Goal: Check status: Check status

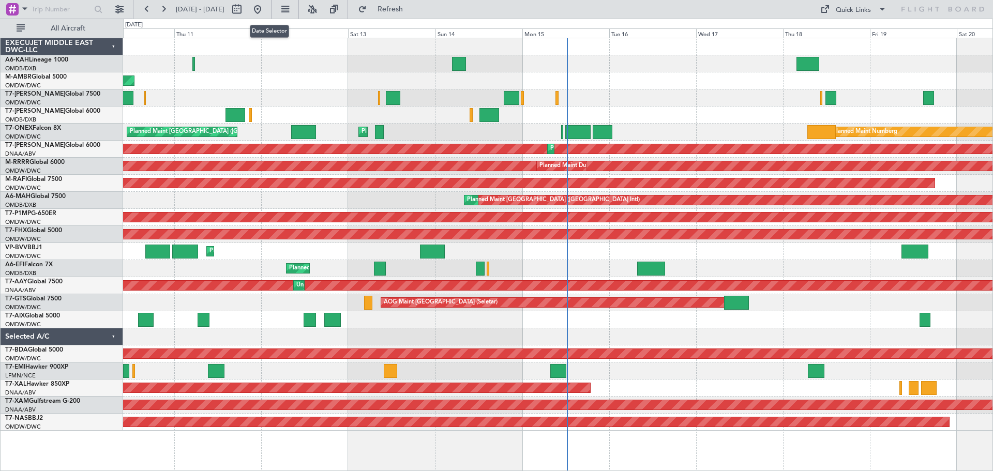
click at [245, 9] on button at bounding box center [237, 9] width 17 height 17
select select "9"
select select "2025"
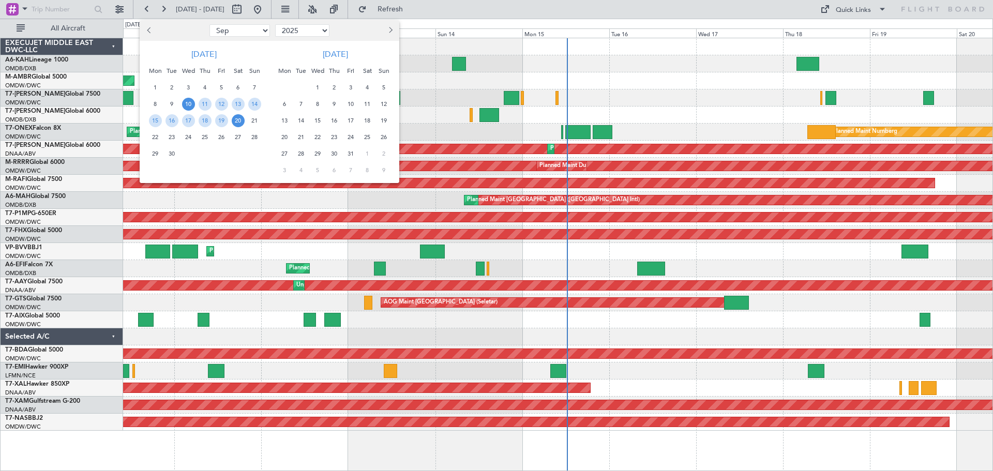
click at [256, 28] on select "Jan Feb Mar Apr May Jun [DATE] Aug Sep Oct Nov Dec" at bounding box center [239, 30] width 61 height 12
select select "2"
click at [209, 24] on select "Jan Feb Mar Apr May Jun [DATE] Aug Sep Oct Nov Dec" at bounding box center [239, 30] width 61 height 12
drag, startPoint x: 236, startPoint y: 90, endPoint x: 236, endPoint y: 97, distance: 7.2
click at [236, 90] on span "1" at bounding box center [238, 87] width 13 height 13
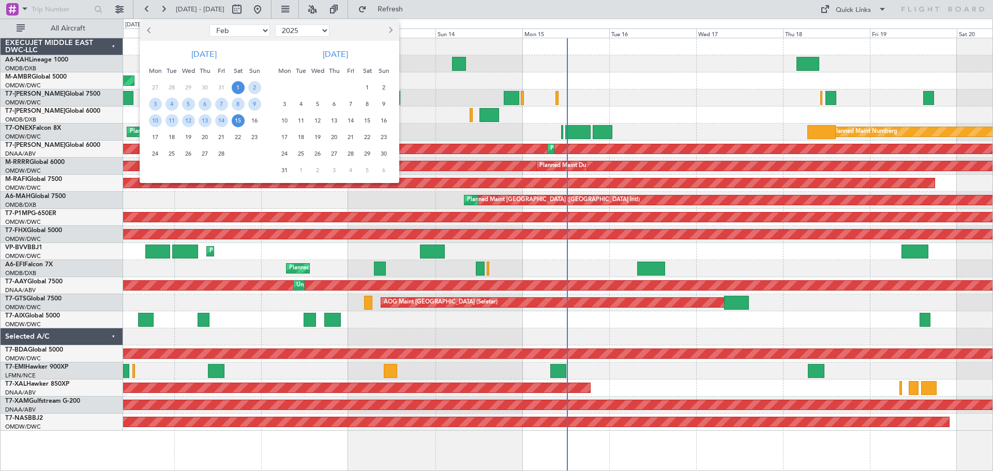
click at [240, 120] on span "15" at bounding box center [238, 120] width 13 height 13
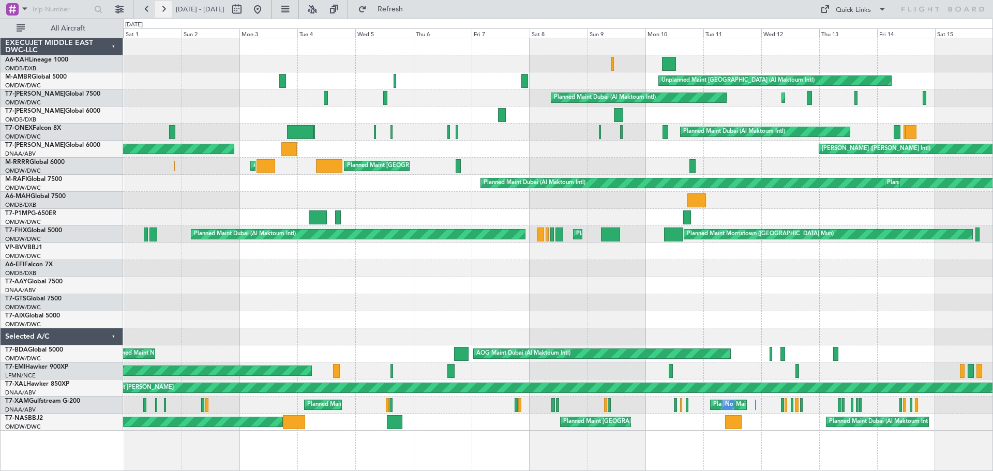
click at [167, 10] on button at bounding box center [163, 9] width 17 height 17
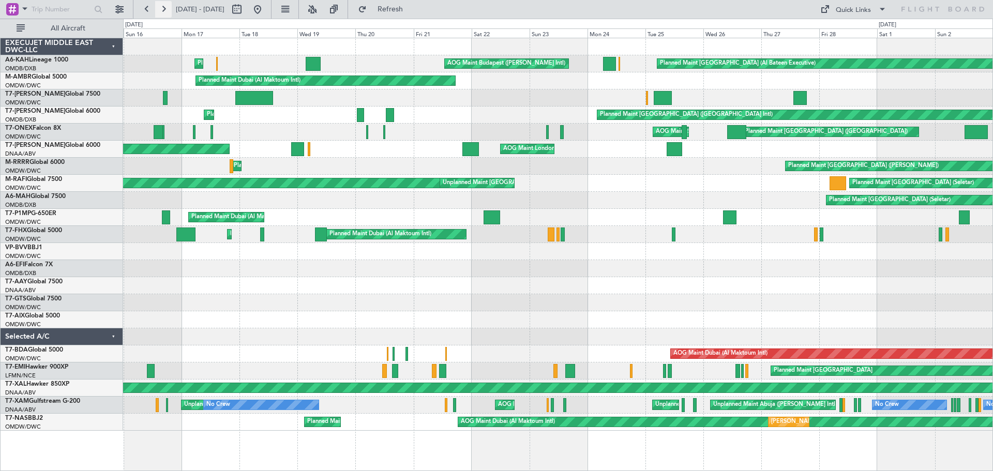
click at [162, 8] on button at bounding box center [163, 9] width 17 height 17
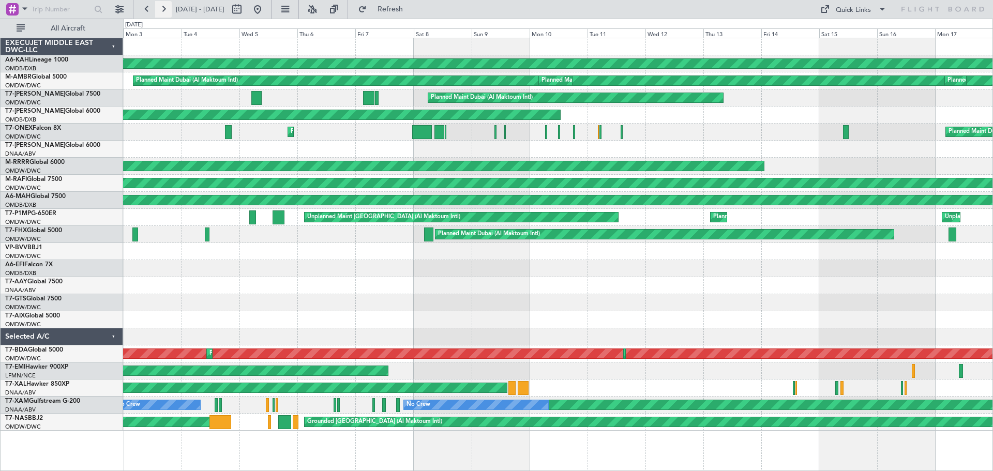
click at [162, 8] on button at bounding box center [163, 9] width 17 height 17
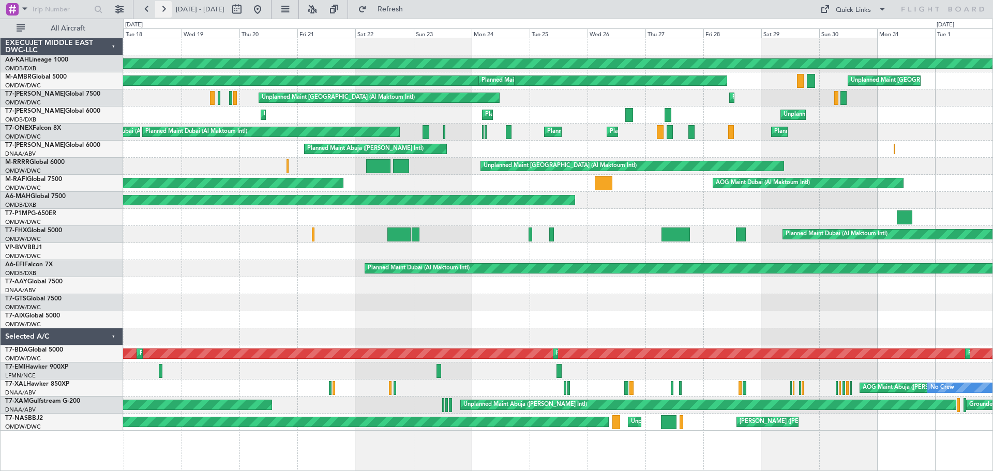
click at [162, 8] on button at bounding box center [163, 9] width 17 height 17
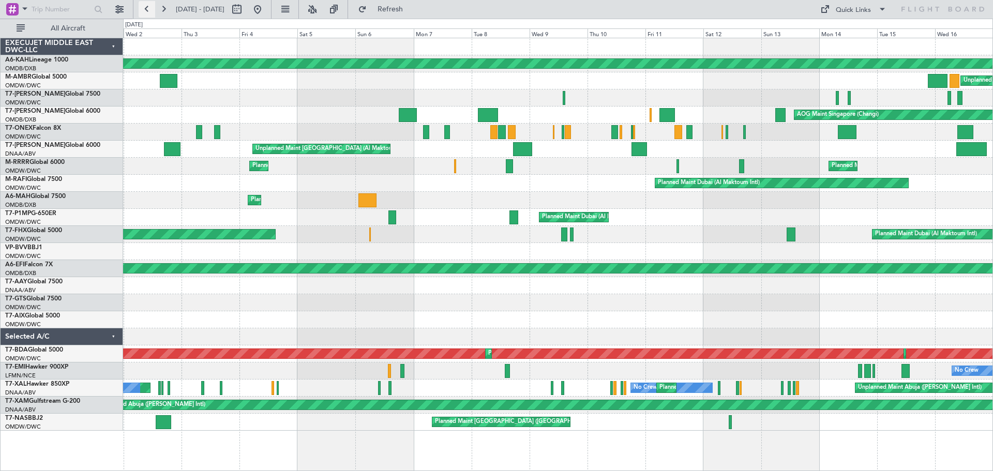
click at [142, 7] on button at bounding box center [147, 9] width 17 height 17
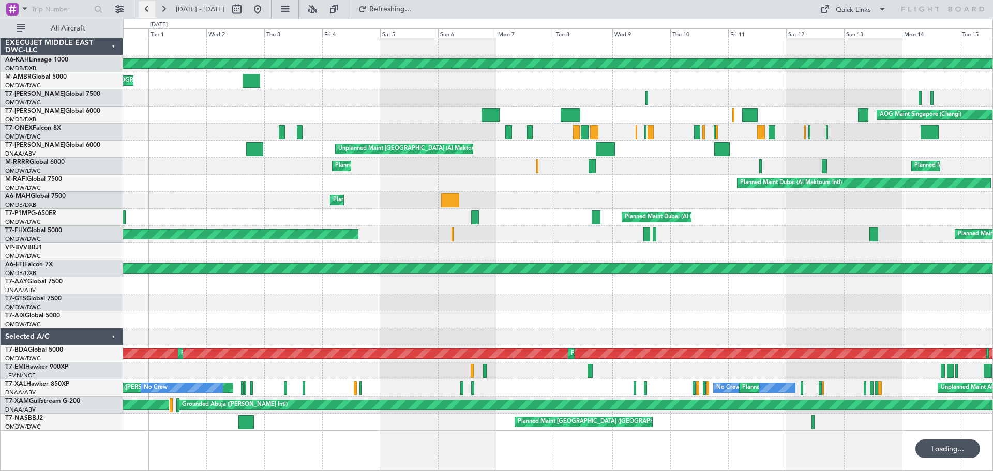
click at [142, 7] on button at bounding box center [147, 9] width 17 height 17
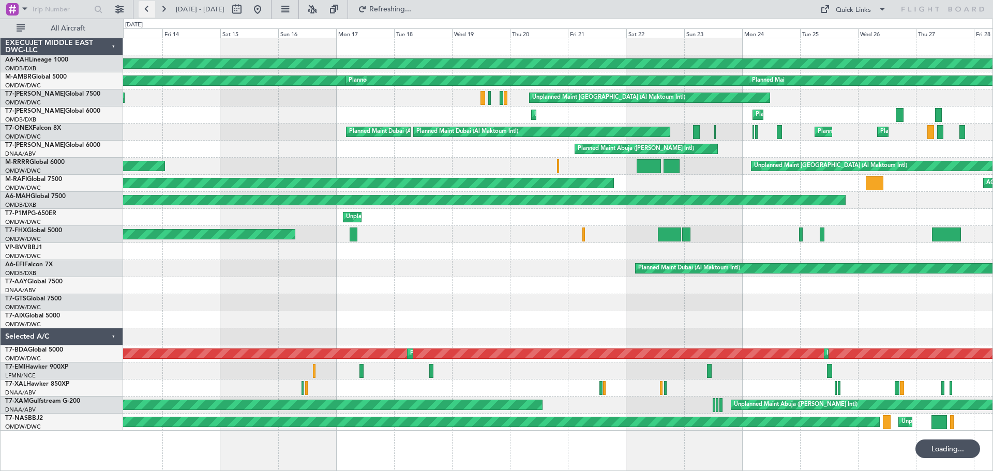
click at [142, 7] on button at bounding box center [147, 9] width 17 height 17
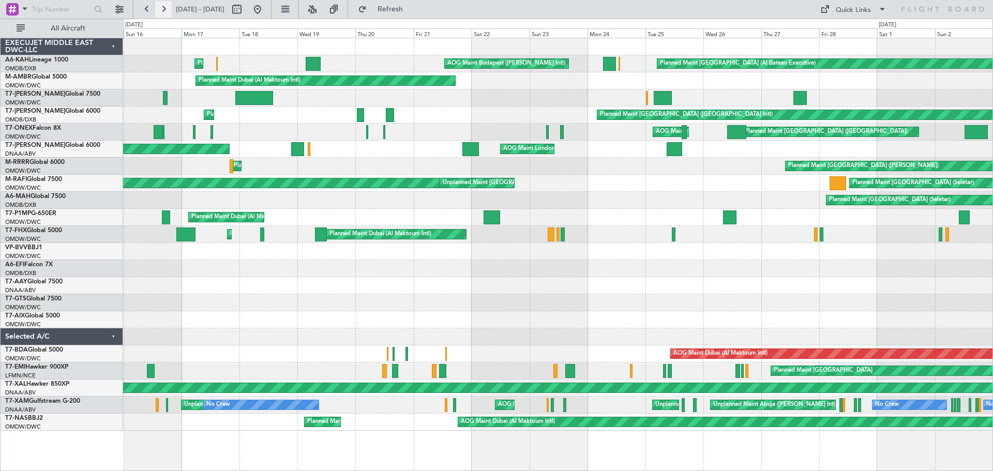
click at [164, 8] on button at bounding box center [163, 9] width 17 height 17
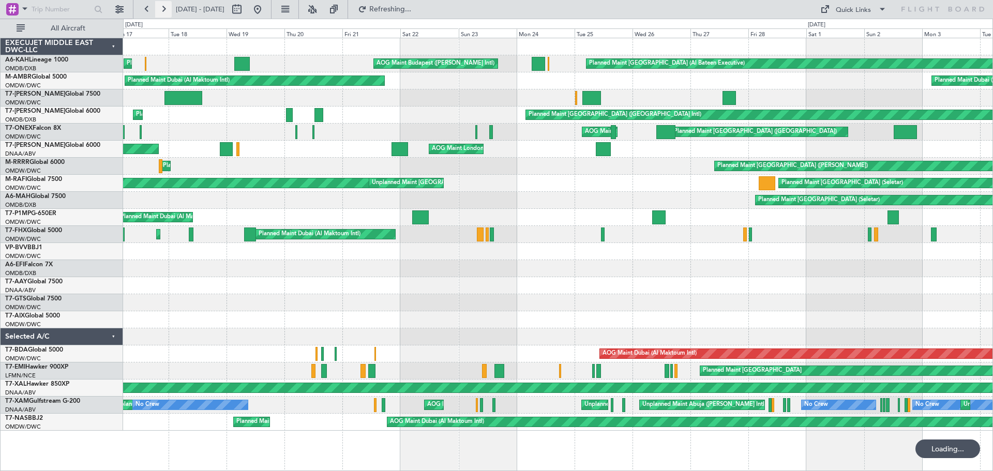
click at [164, 8] on button at bounding box center [163, 9] width 17 height 17
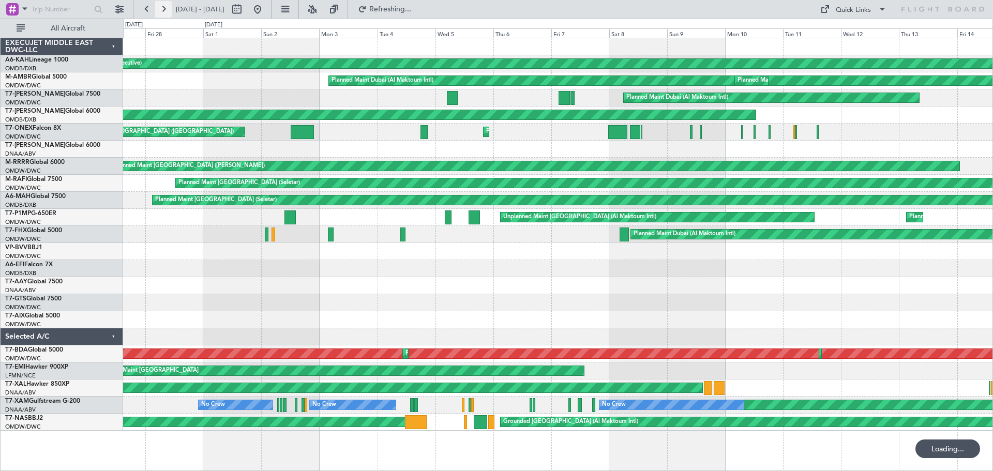
click at [164, 8] on button at bounding box center [163, 9] width 17 height 17
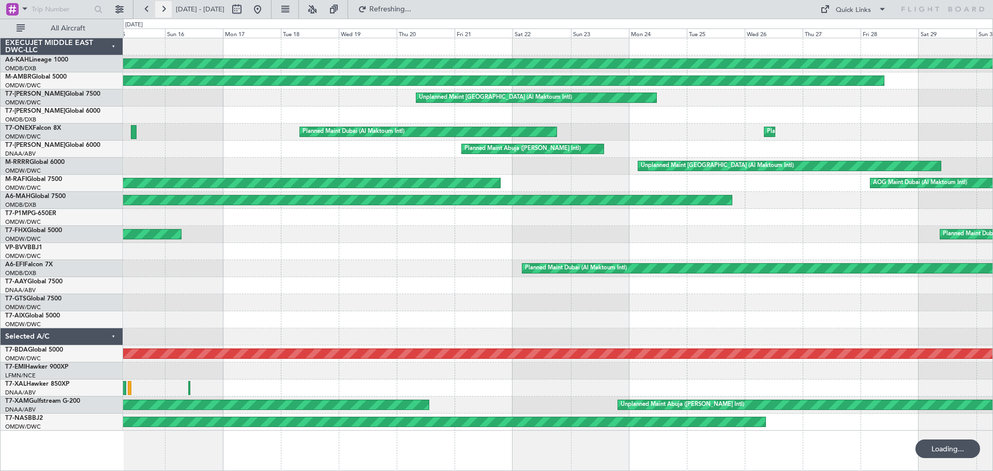
click at [164, 8] on button at bounding box center [163, 9] width 17 height 17
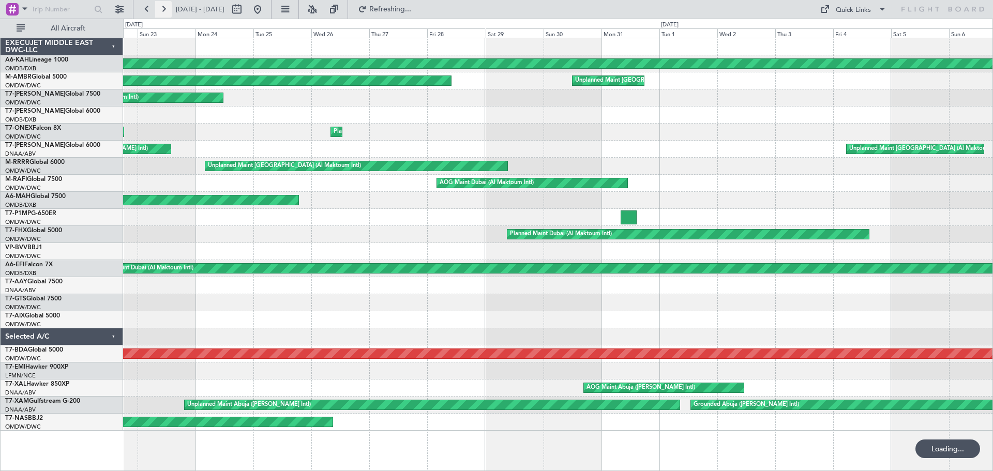
click at [164, 8] on button at bounding box center [163, 9] width 17 height 17
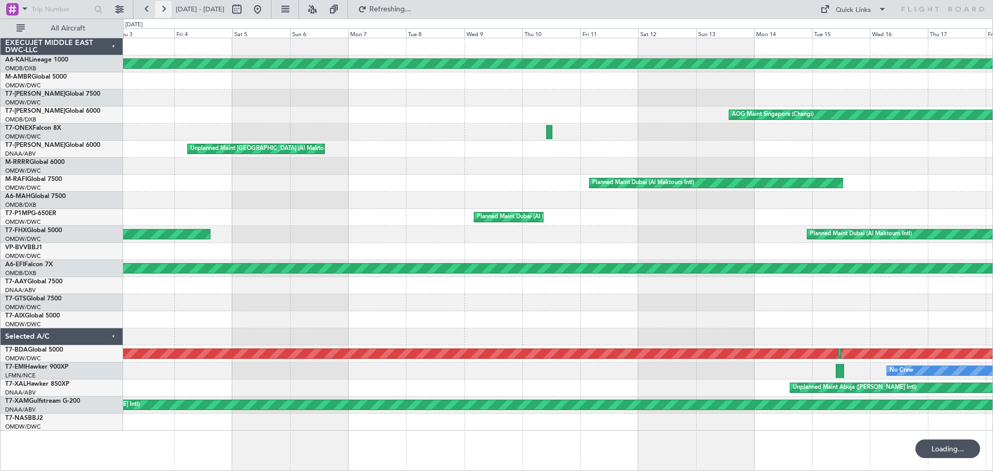
click at [164, 8] on button at bounding box center [163, 9] width 17 height 17
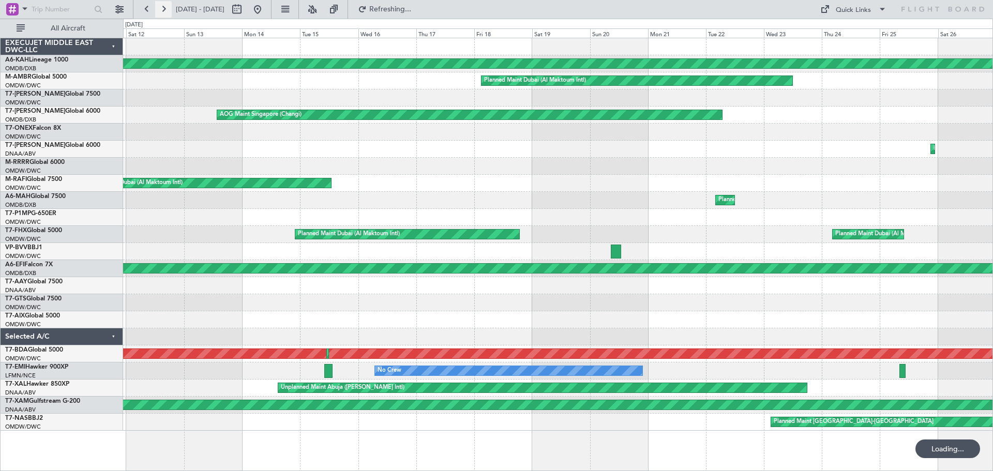
click at [164, 8] on button at bounding box center [163, 9] width 17 height 17
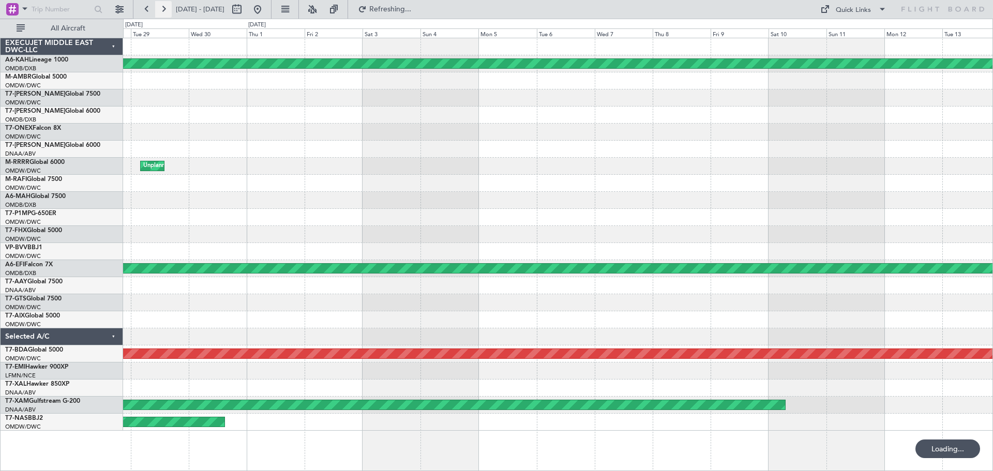
click at [164, 8] on button at bounding box center [163, 9] width 17 height 17
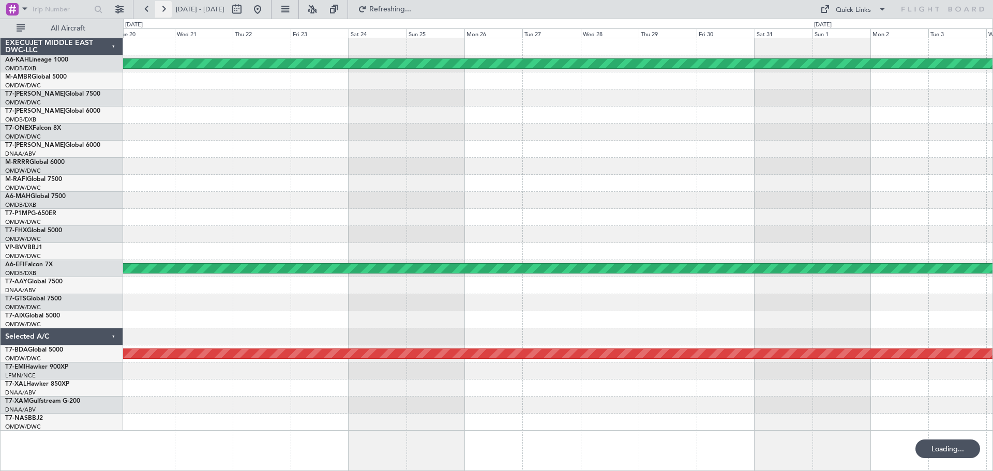
click at [164, 8] on button at bounding box center [163, 9] width 17 height 17
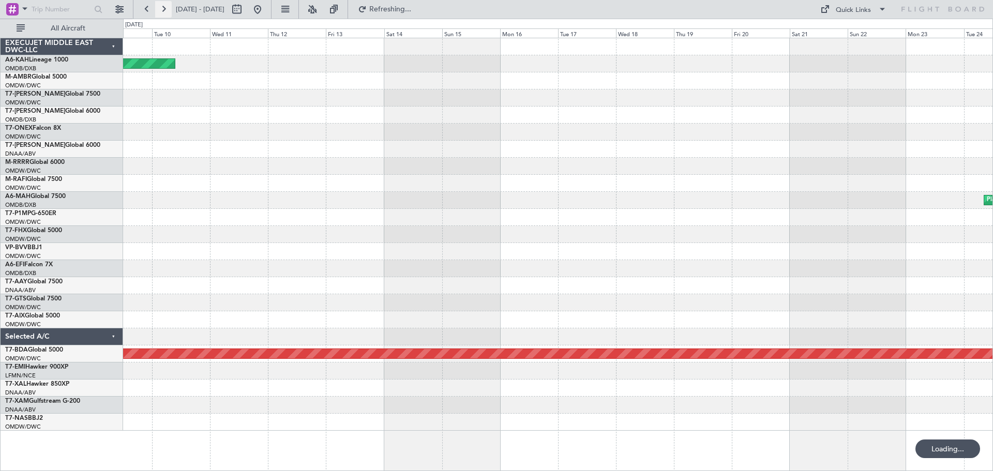
click at [164, 8] on button at bounding box center [163, 9] width 17 height 17
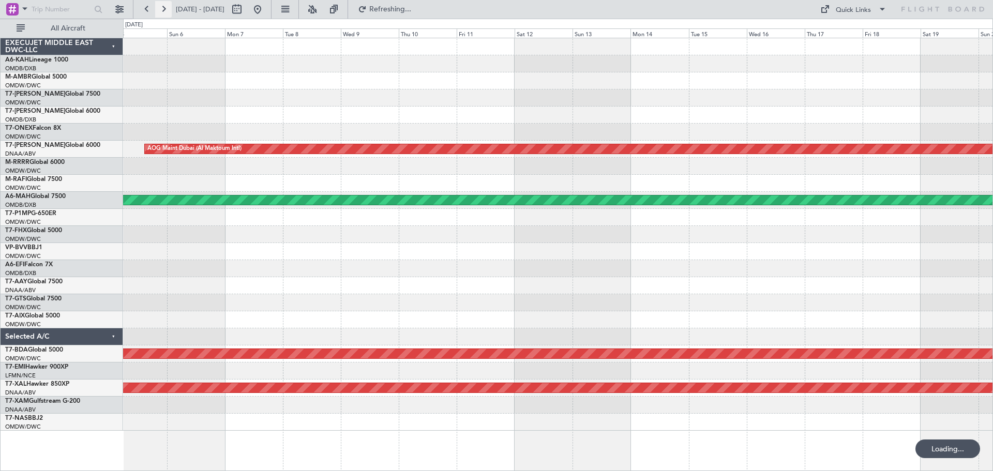
click at [164, 8] on button at bounding box center [163, 9] width 17 height 17
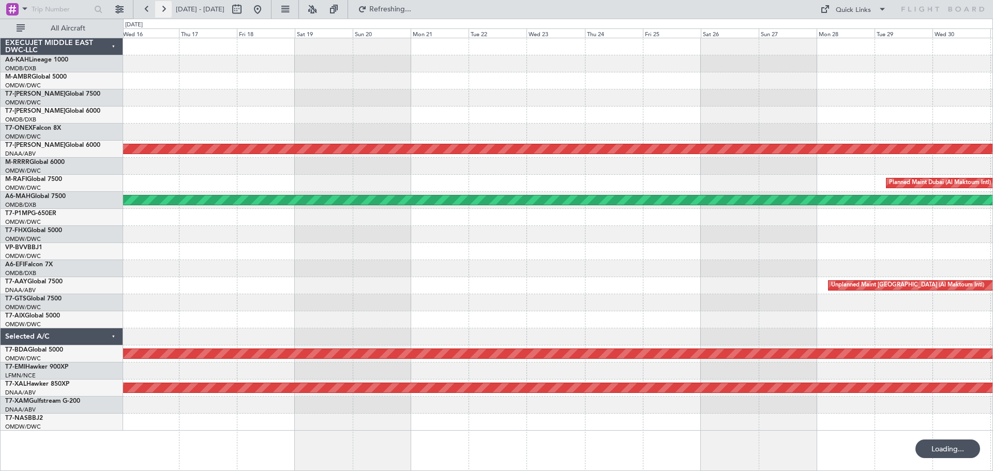
click at [164, 8] on button at bounding box center [163, 9] width 17 height 17
